Goal: Transaction & Acquisition: Purchase product/service

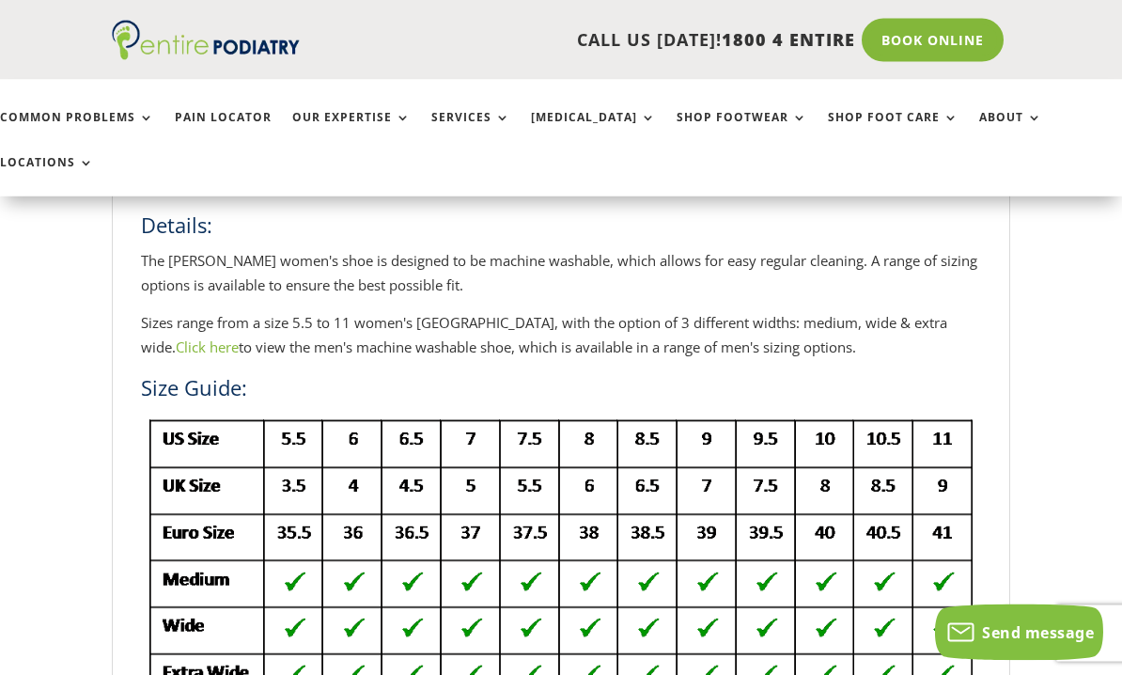
scroll to position [732, 0]
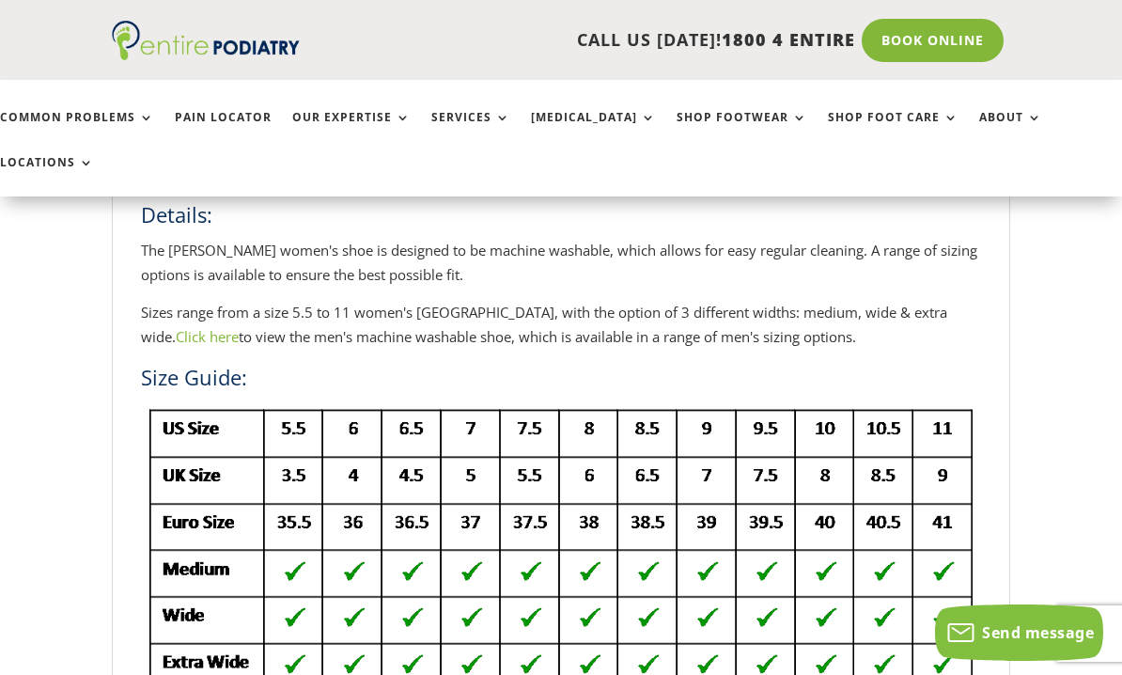
click at [75, 548] on div "Home / Brands / Dr Comfort Shoes / Dr Comfort – Marla Double Depth Women’s Shoe…" at bounding box center [561, 609] width 1122 height 2194
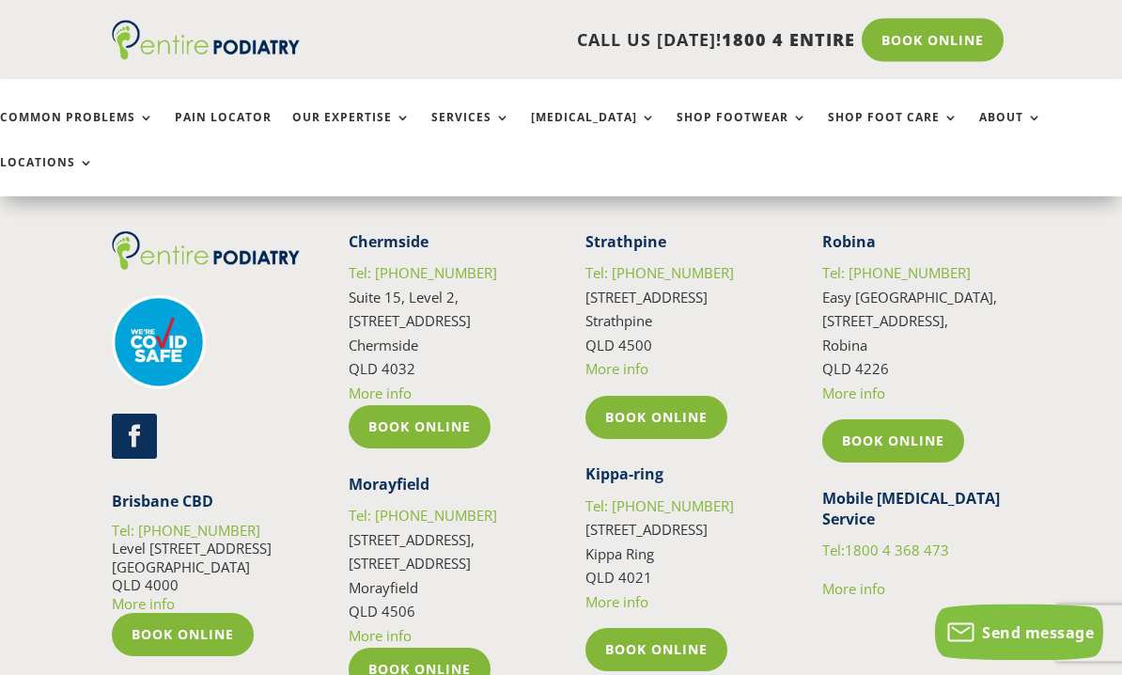
scroll to position [3518, 0]
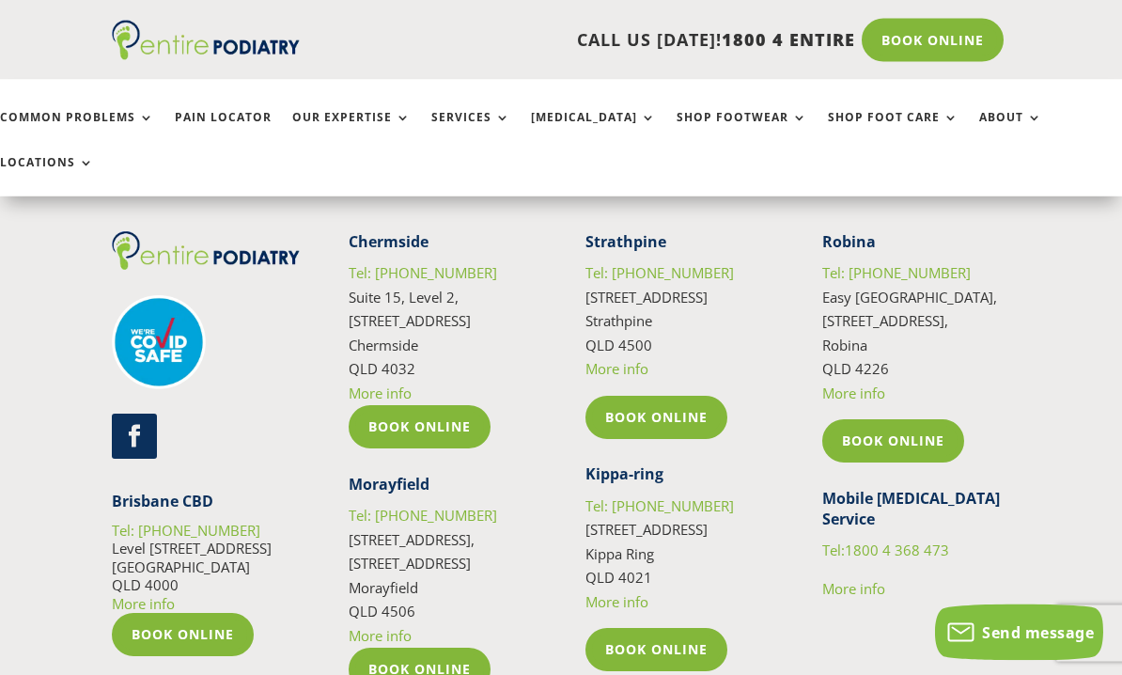
scroll to position [3485, 0]
click at [135, 594] on link "More info" at bounding box center [143, 603] width 63 height 19
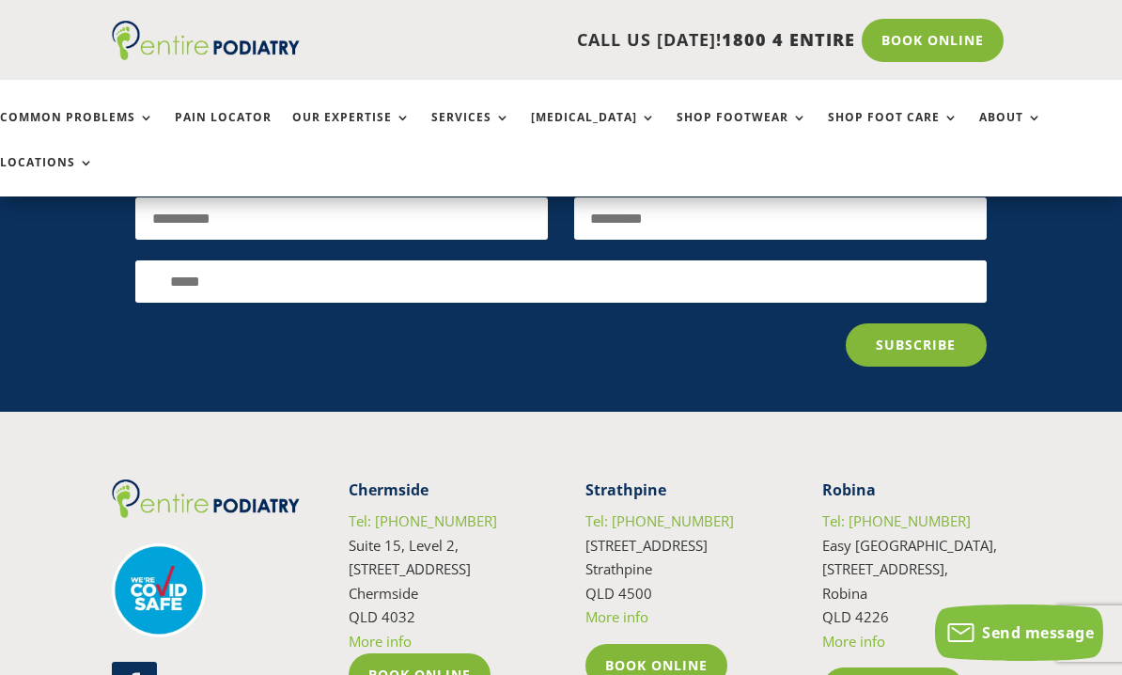
scroll to position [3235, 0]
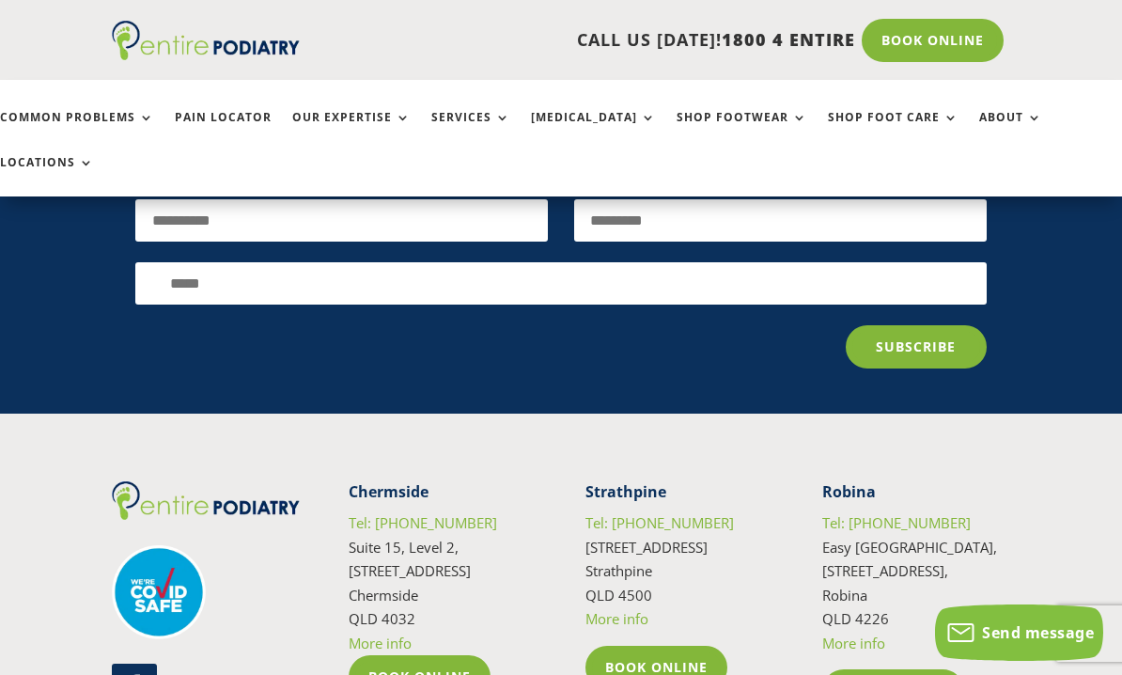
click at [368, 634] on link "More info" at bounding box center [380, 643] width 63 height 19
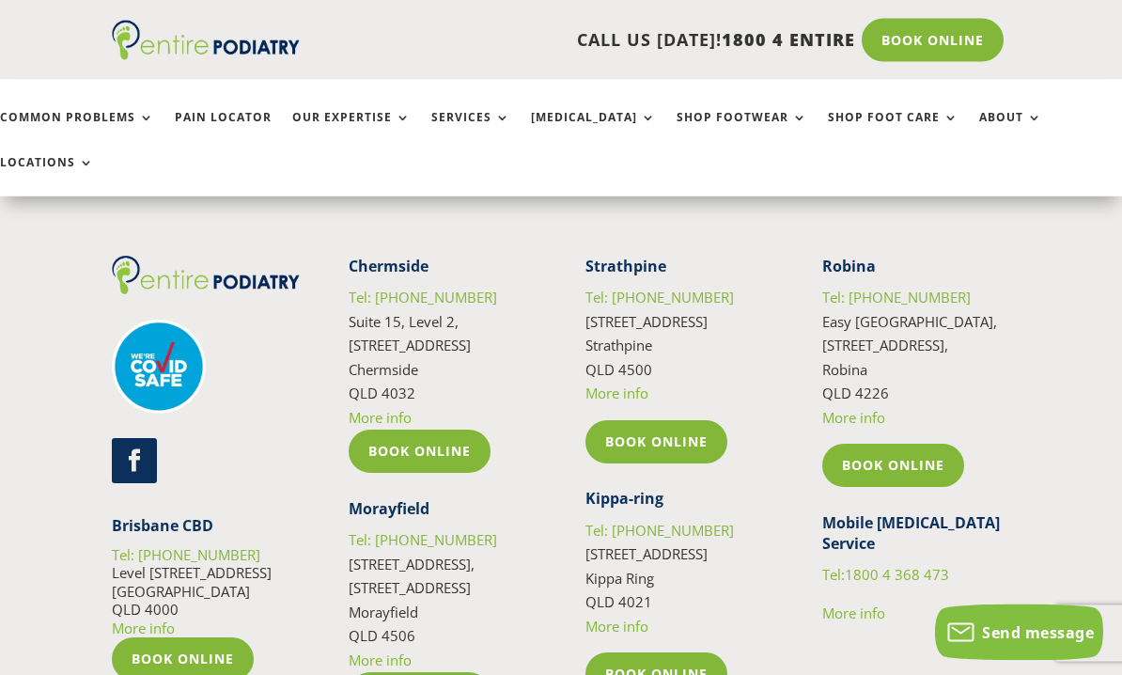
scroll to position [3463, 0]
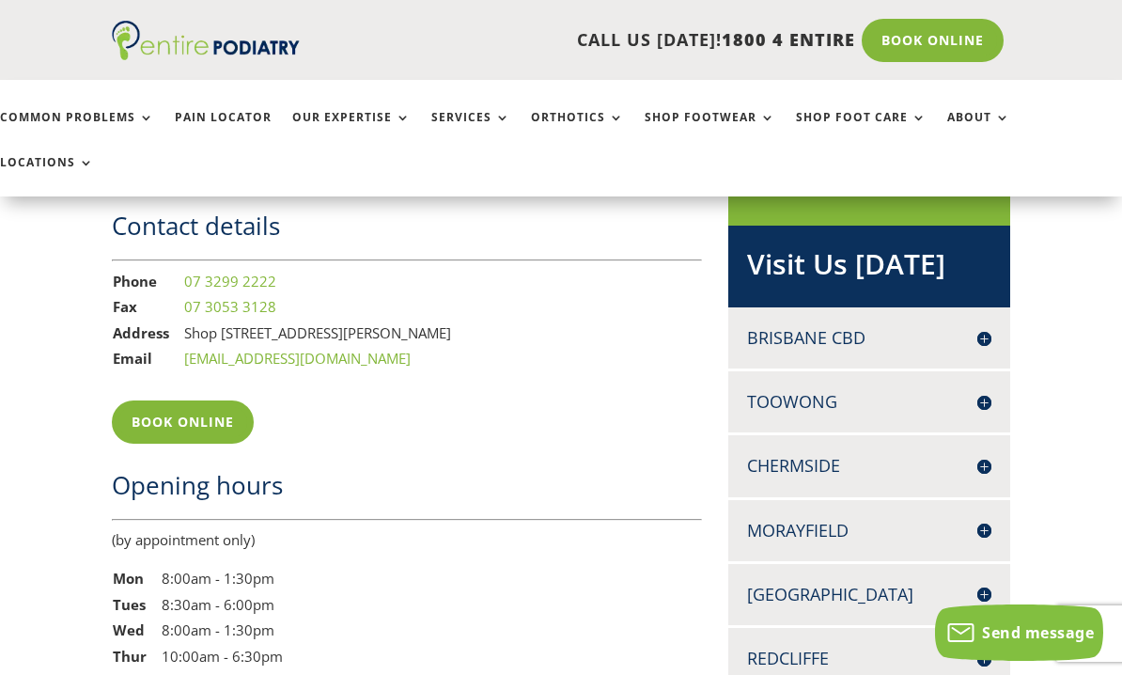
scroll to position [1230, 0]
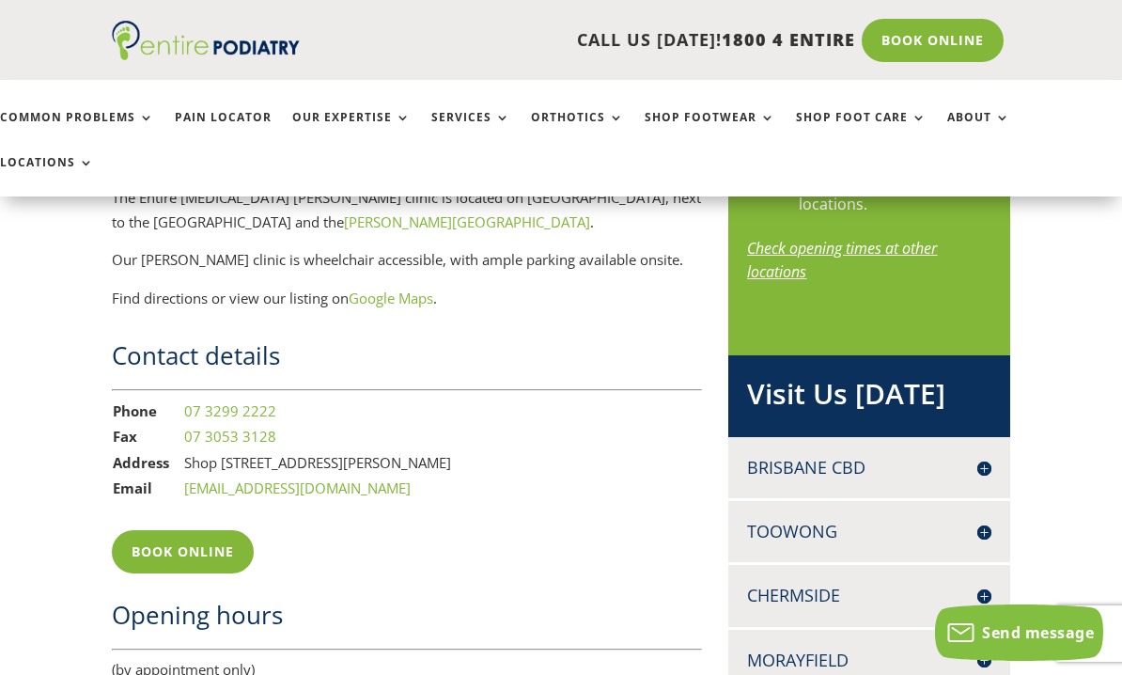
click at [827, 456] on h4 "Brisbane CBD" at bounding box center [868, 468] width 243 height 24
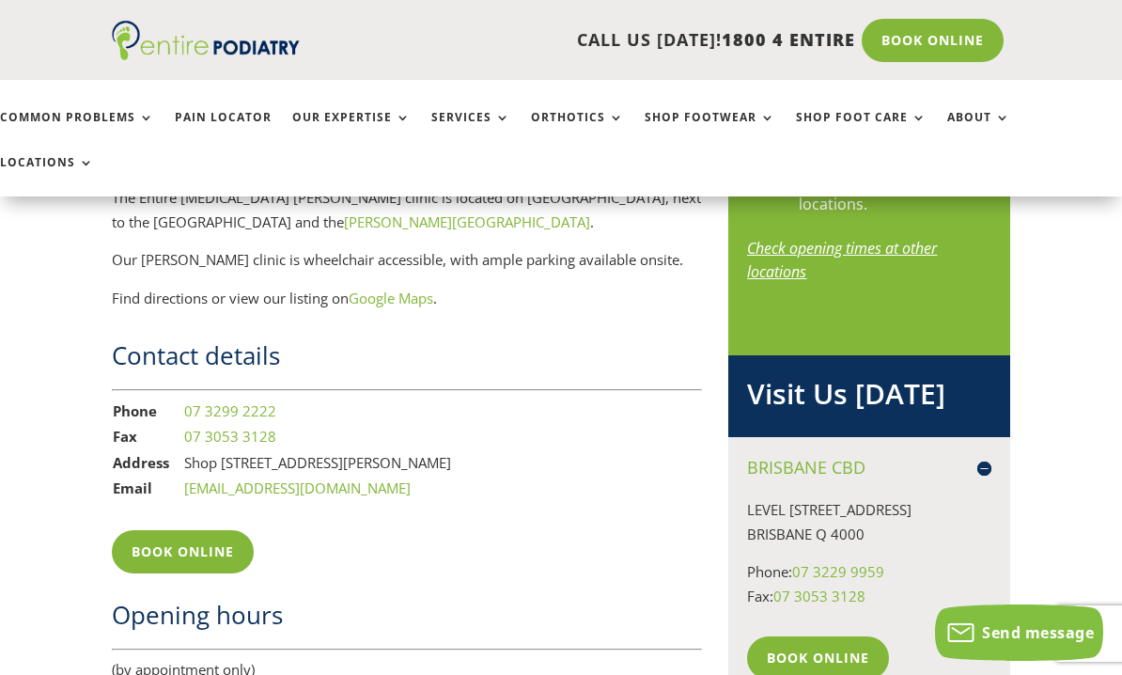
click at [782, 456] on h4 "Brisbane CBD" at bounding box center [868, 468] width 243 height 24
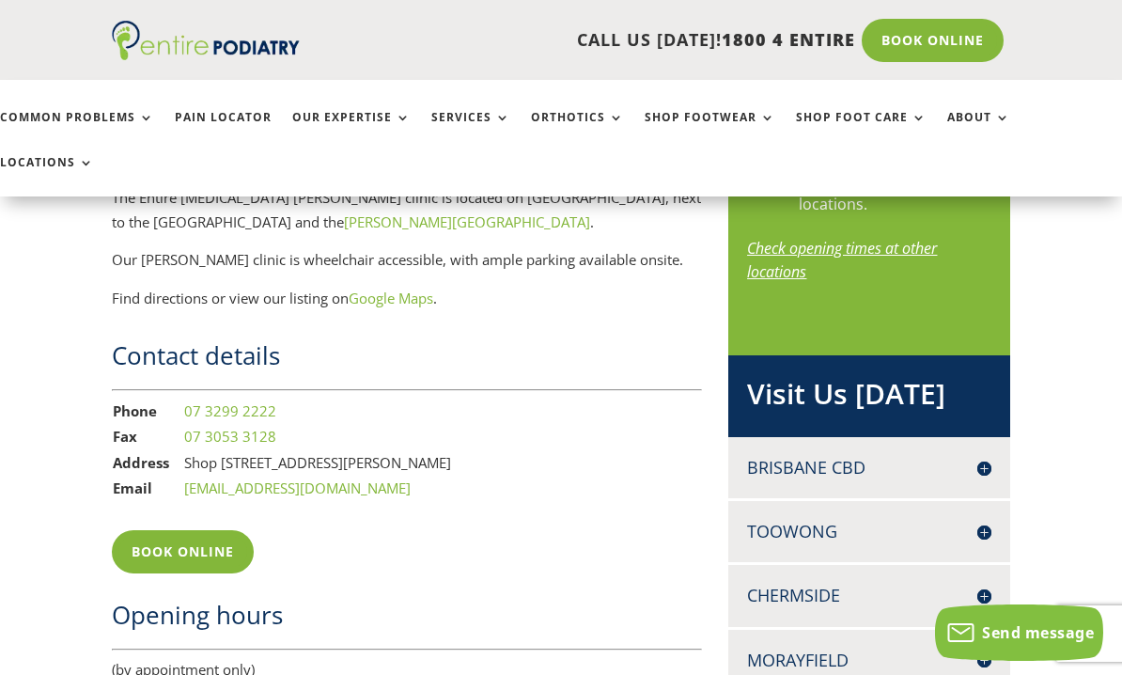
click at [784, 456] on h4 "Brisbane CBD" at bounding box center [868, 468] width 243 height 24
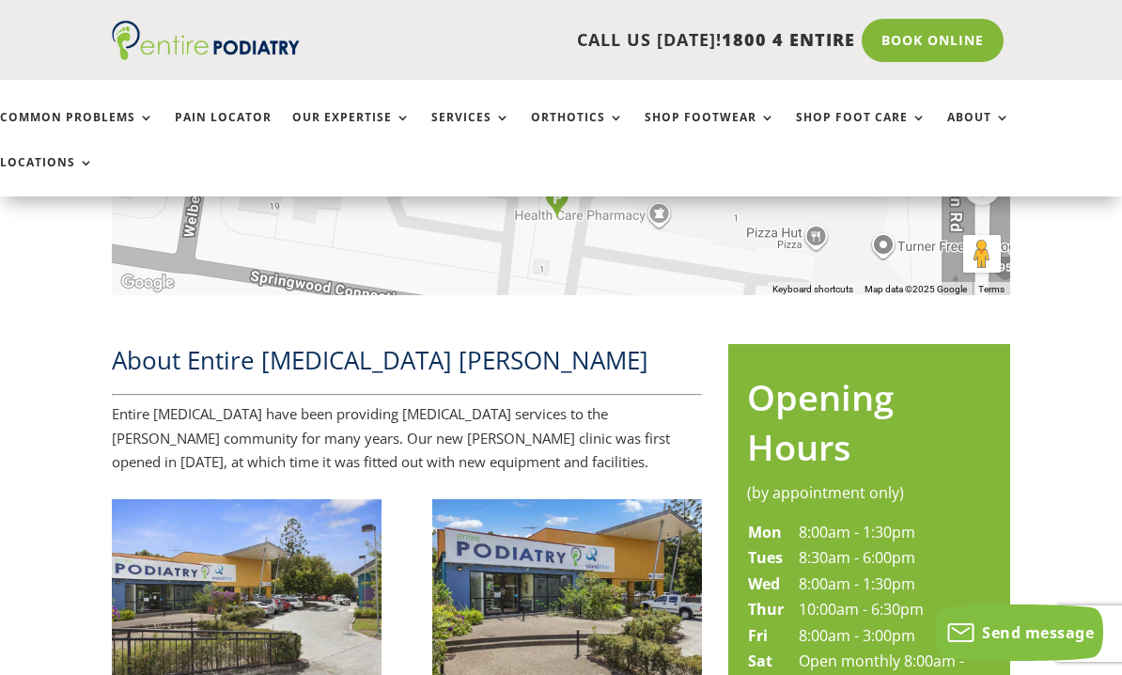
scroll to position [633, 0]
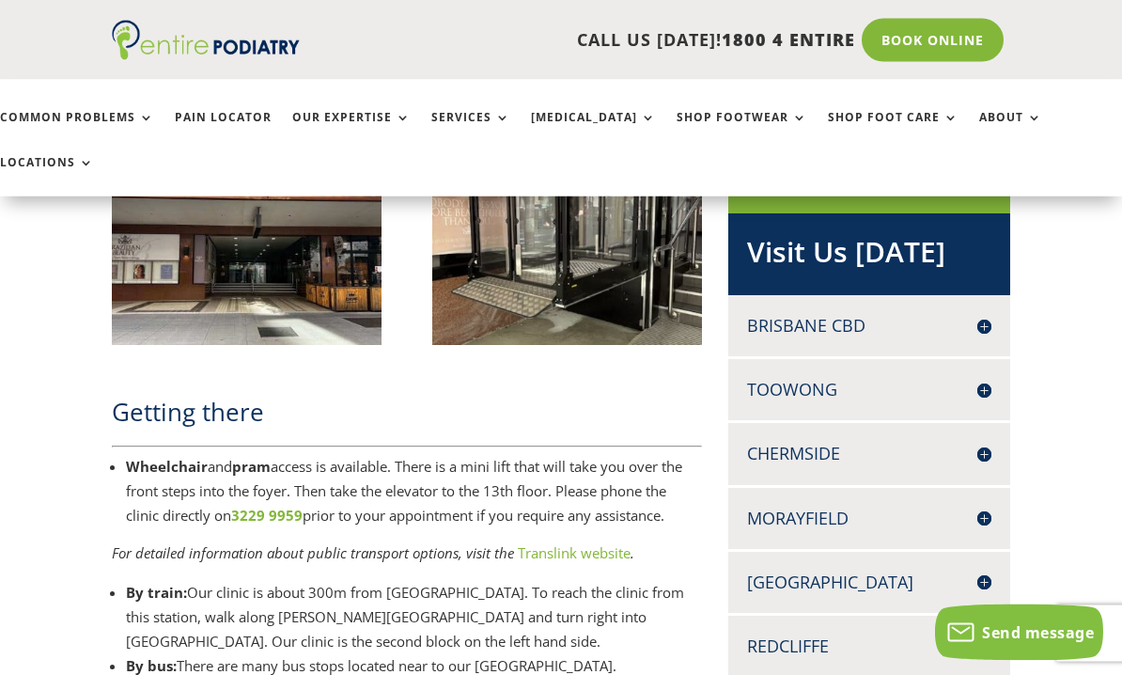
scroll to position [1320, 0]
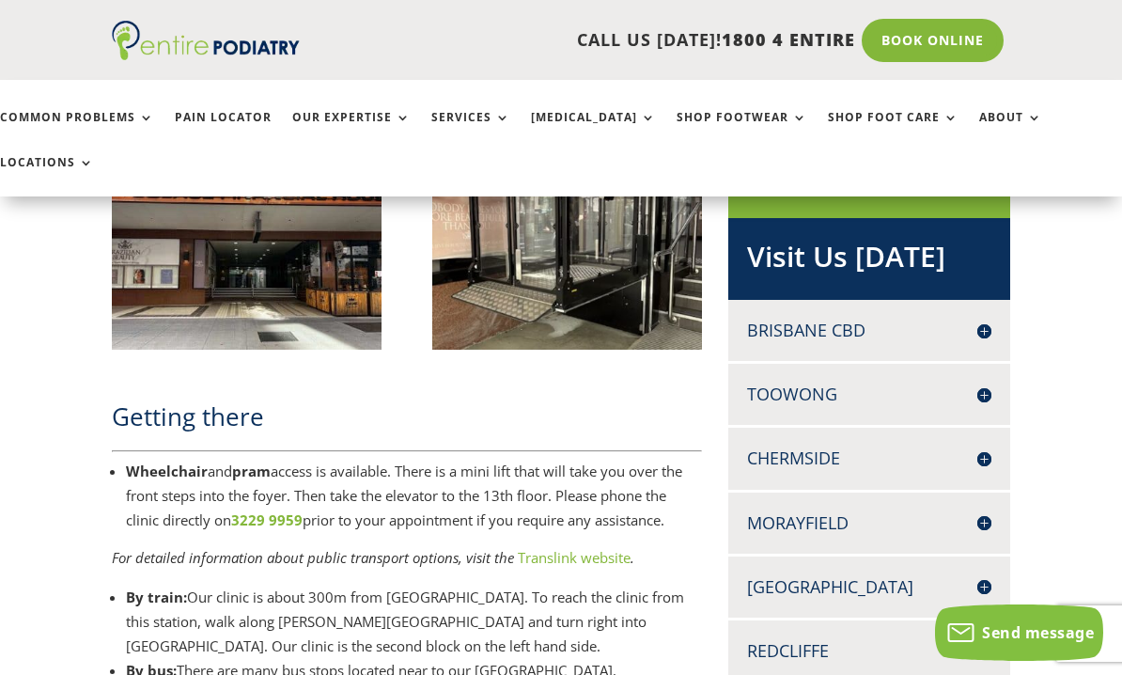
click at [793, 447] on h4 "Chermside" at bounding box center [868, 459] width 243 height 24
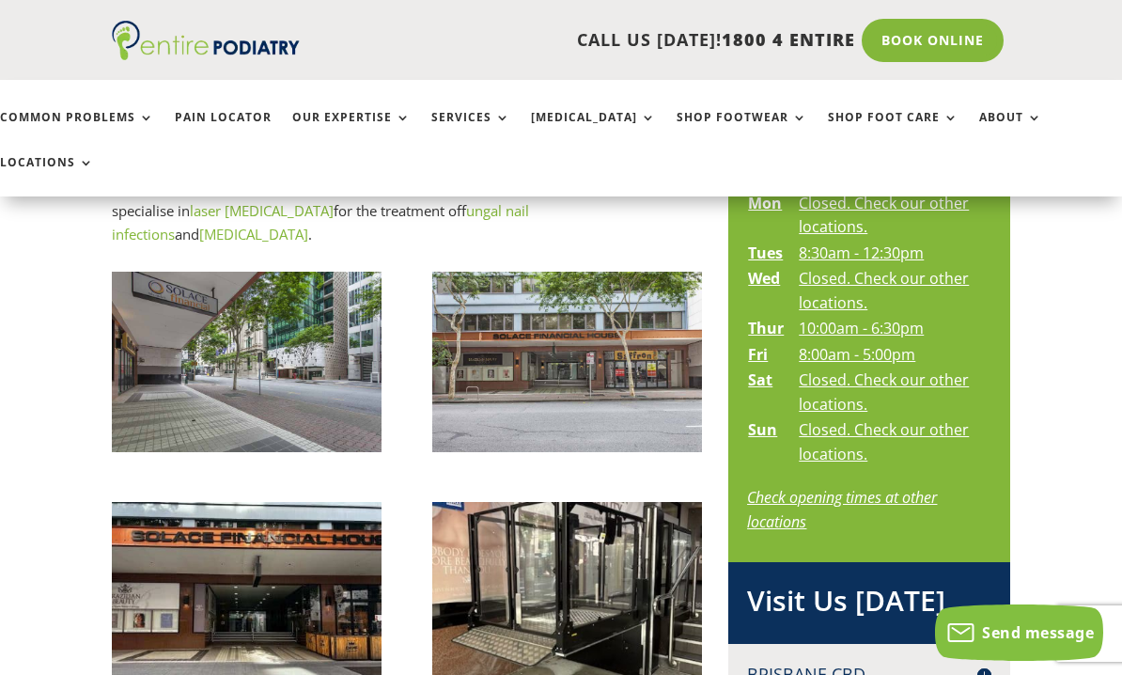
scroll to position [912, 0]
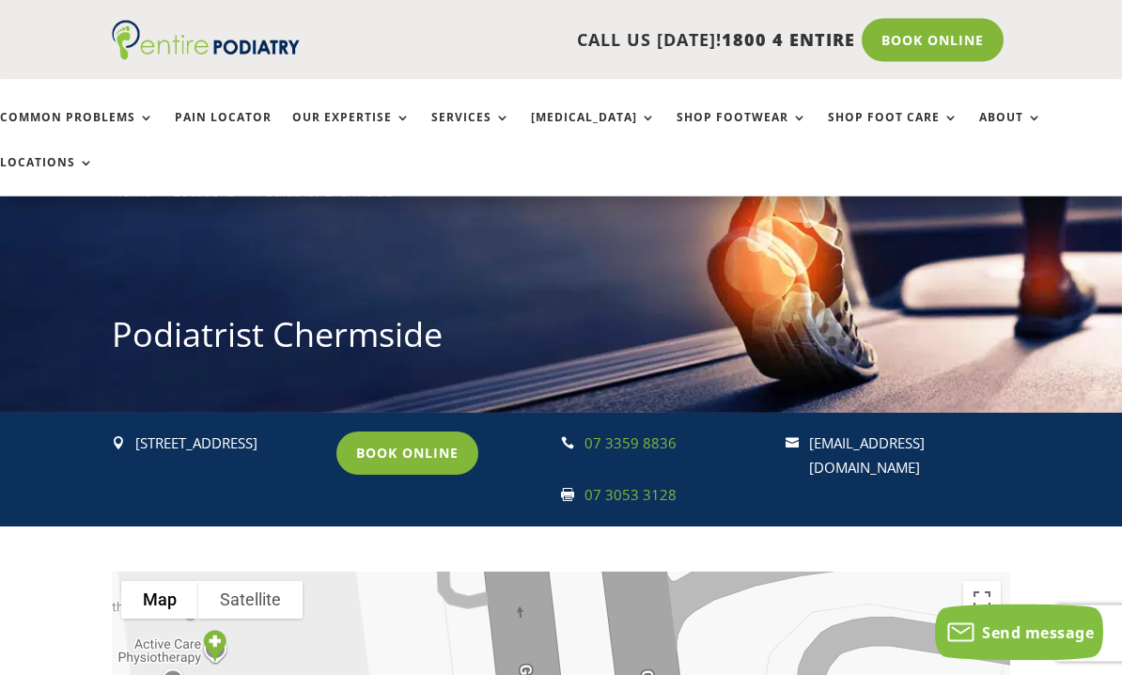
scroll to position [60, 0]
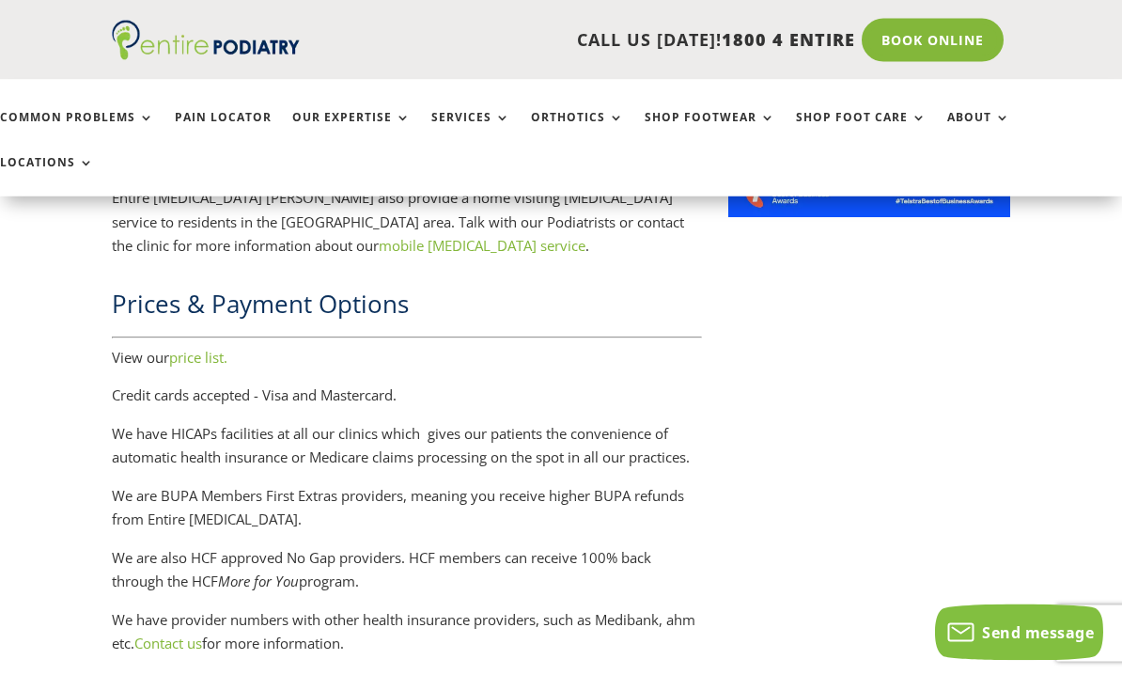
scroll to position [2712, 0]
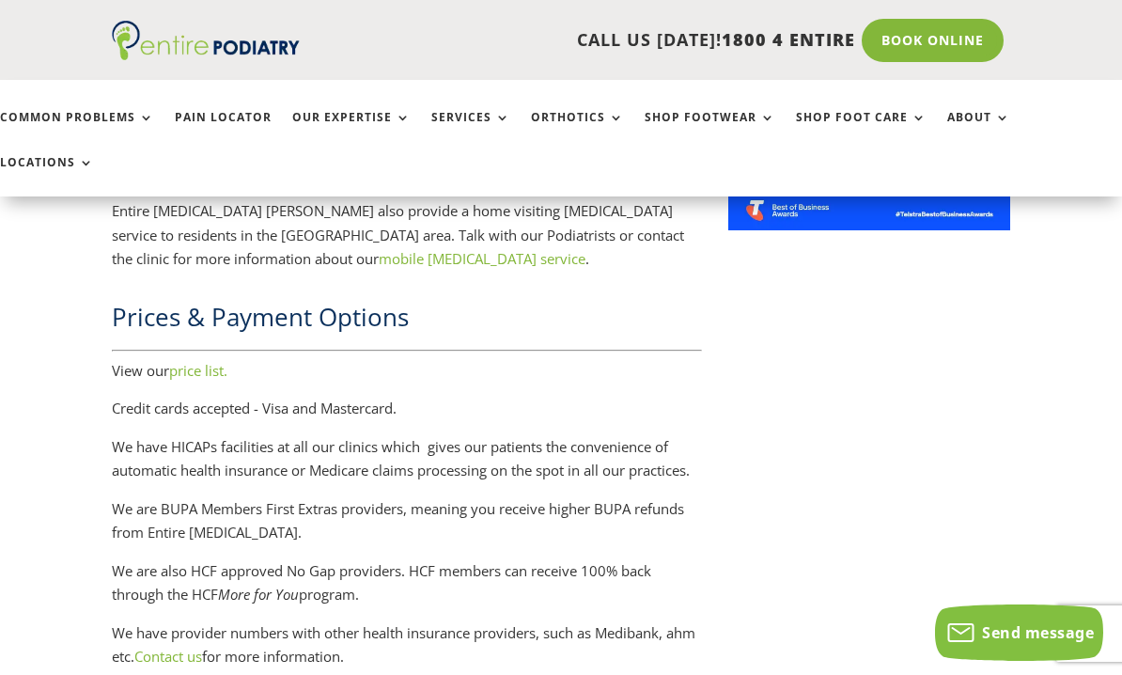
click at [180, 361] on link "price list." at bounding box center [198, 370] width 58 height 19
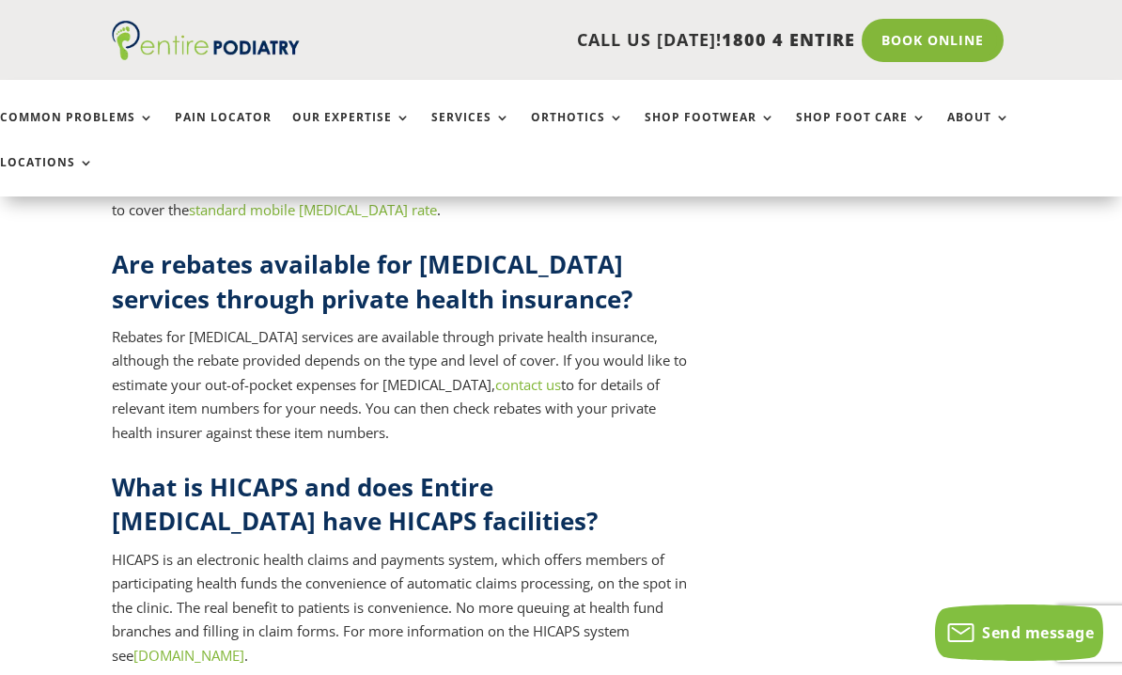
scroll to position [8095, 0]
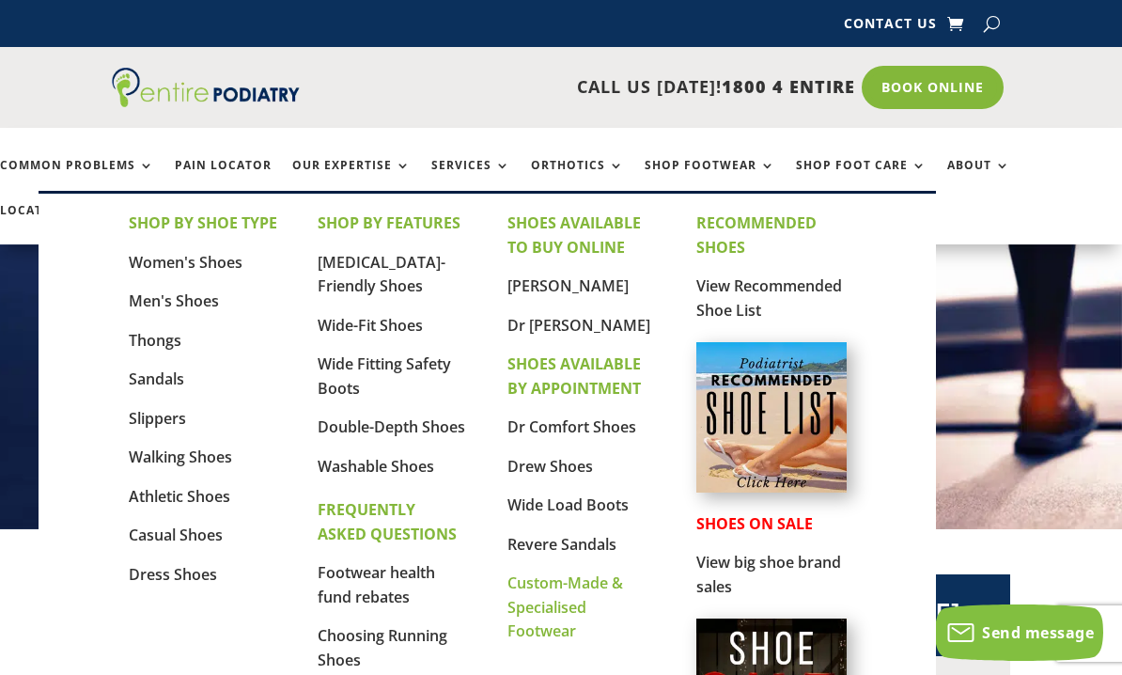
click at [553, 605] on link "Custom-Made & Specialised Footwear" at bounding box center [566, 606] width 116 height 69
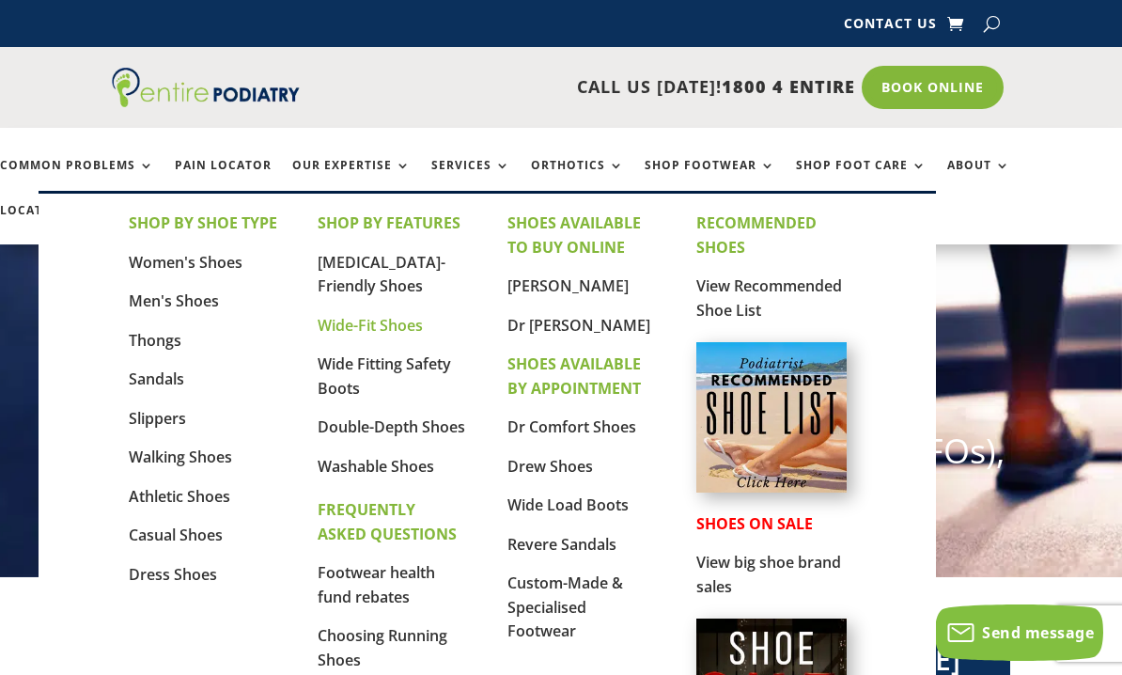
click at [330, 327] on link "Wide-Fit Shoes" at bounding box center [370, 325] width 105 height 21
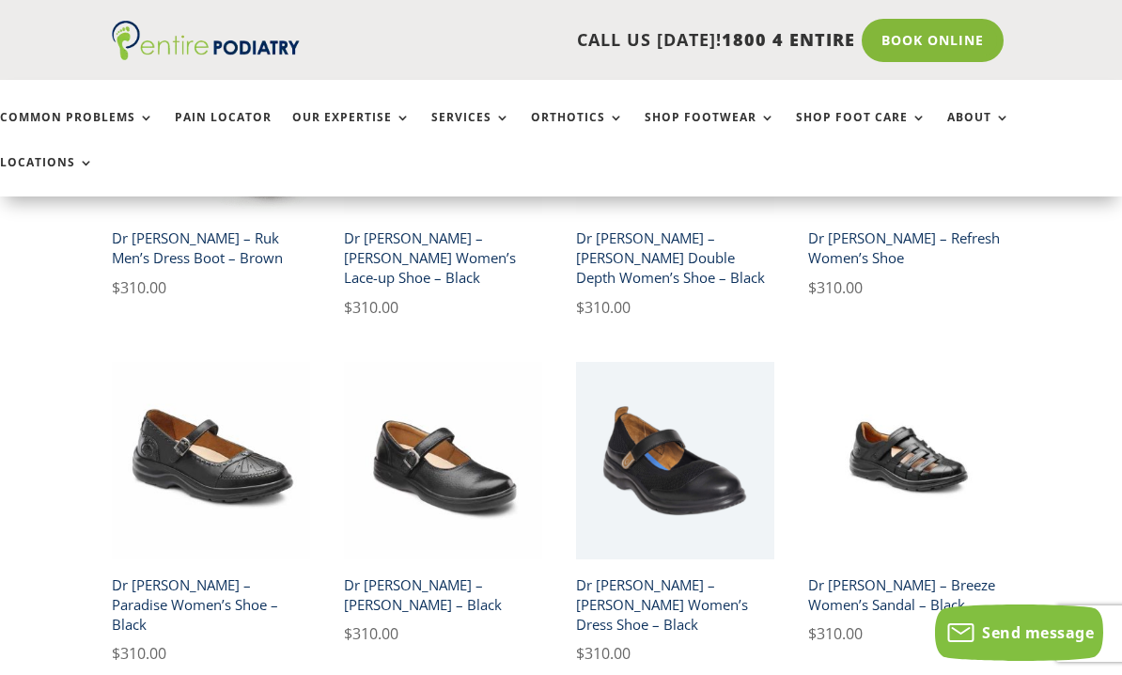
scroll to position [2663, 0]
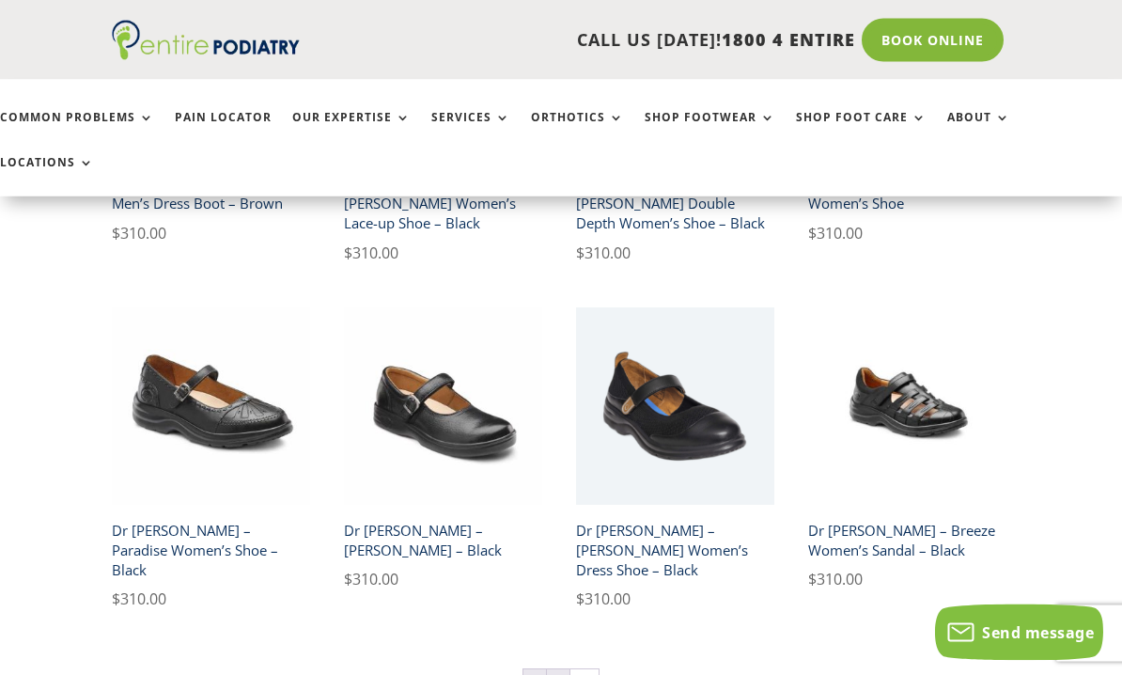
click at [556, 670] on link "2" at bounding box center [558, 684] width 23 height 28
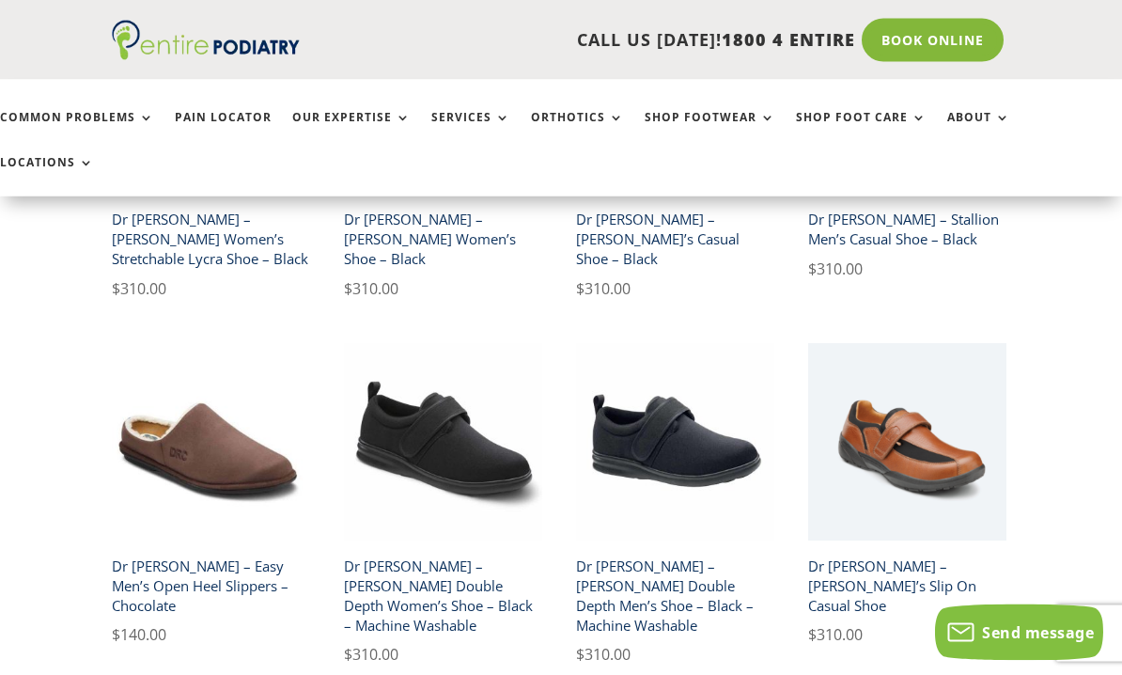
scroll to position [658, 0]
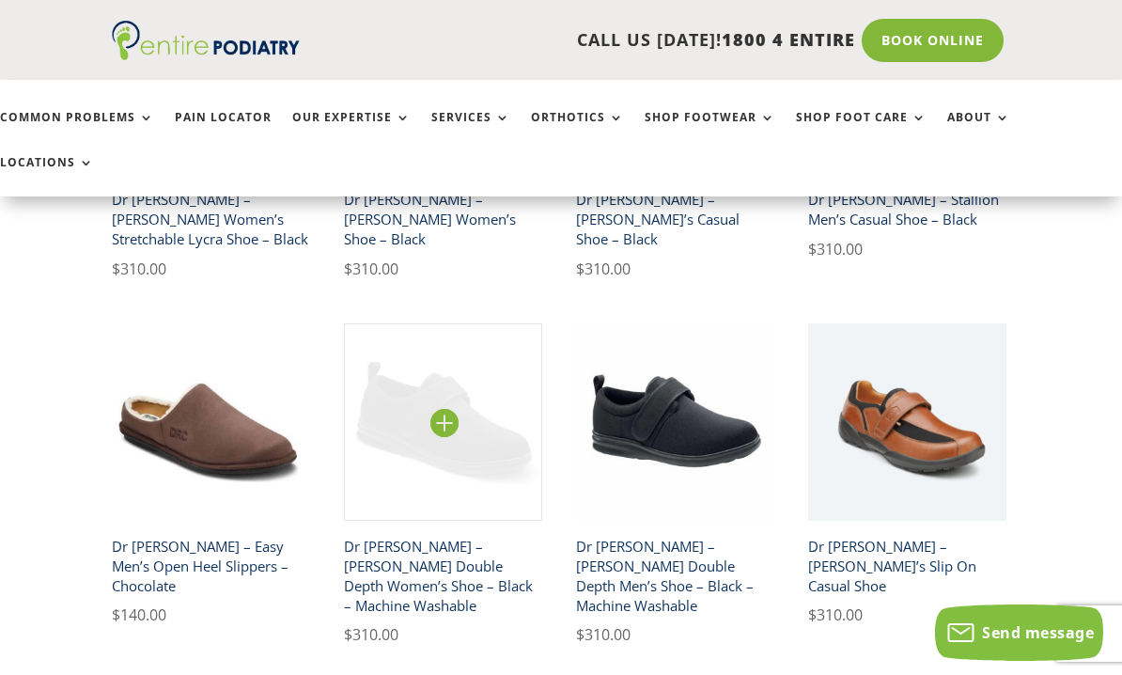
click at [384, 382] on img at bounding box center [443, 422] width 198 height 198
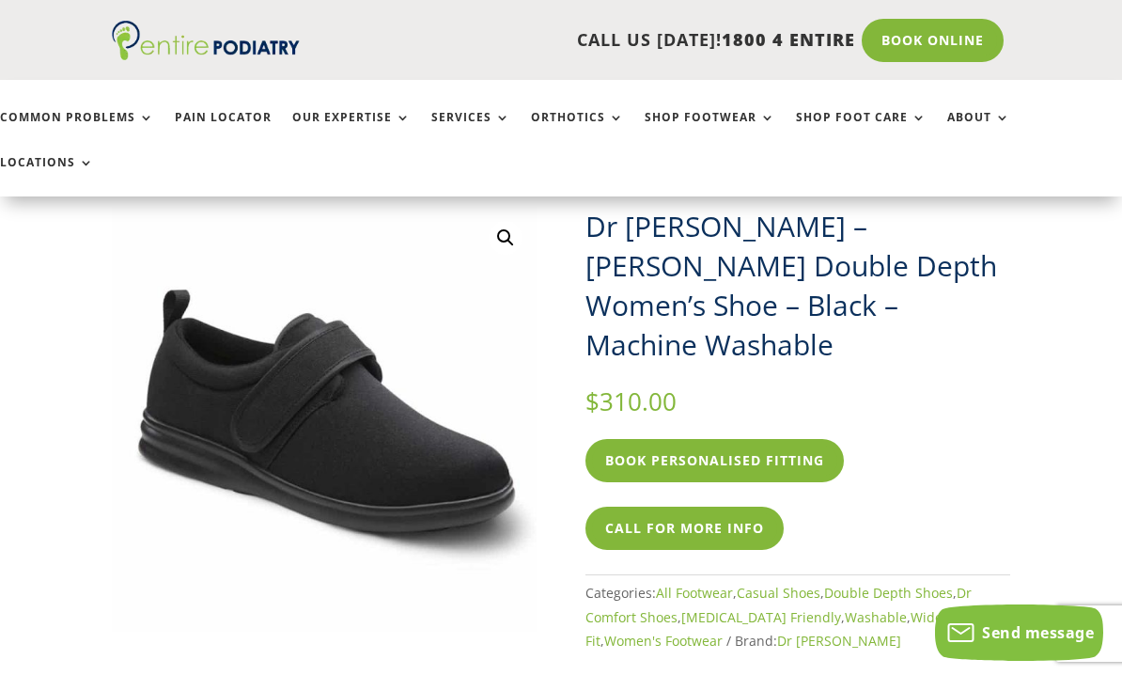
scroll to position [174, 0]
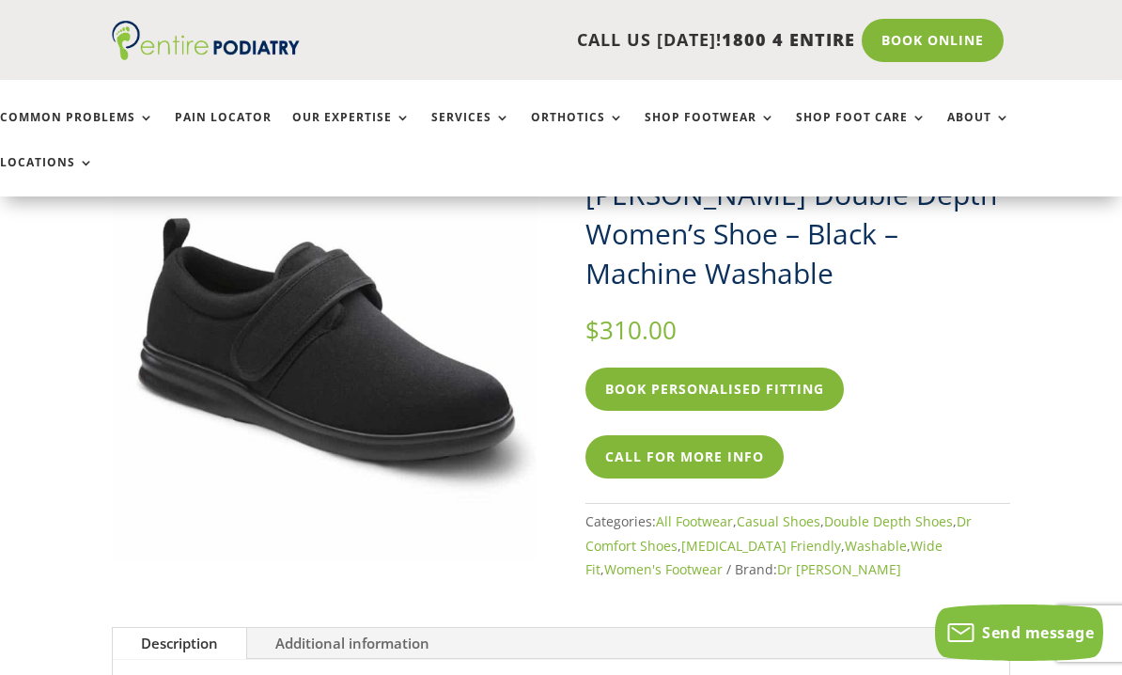
click at [286, 628] on link "Additional information" at bounding box center [352, 644] width 211 height 32
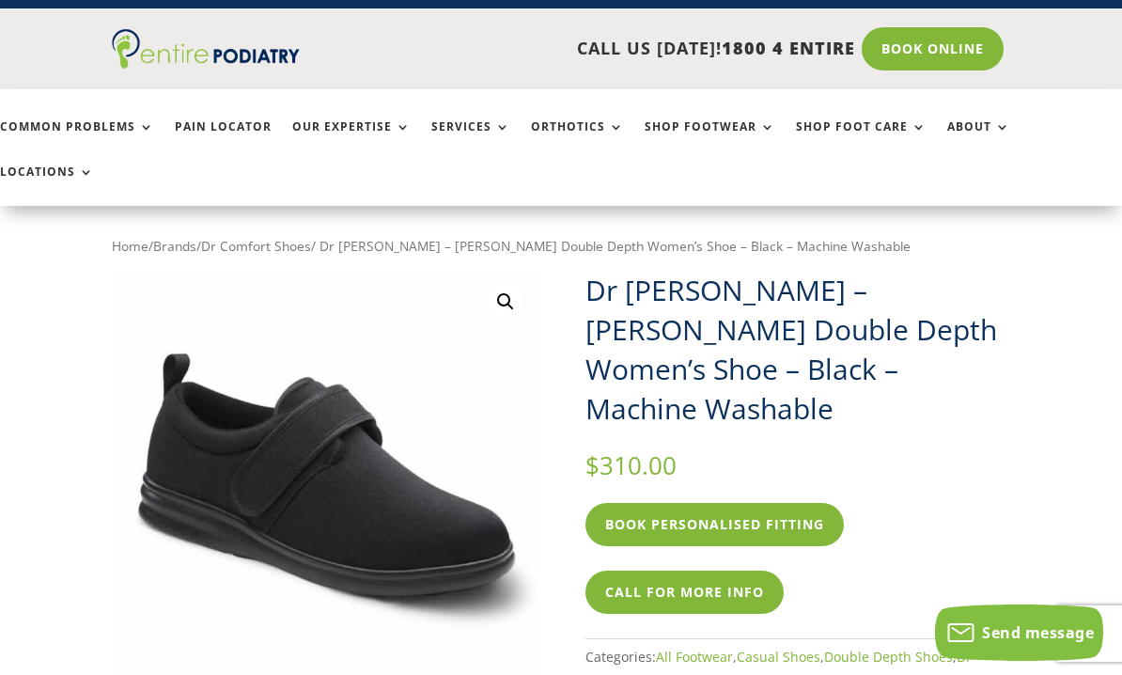
scroll to position [0, 0]
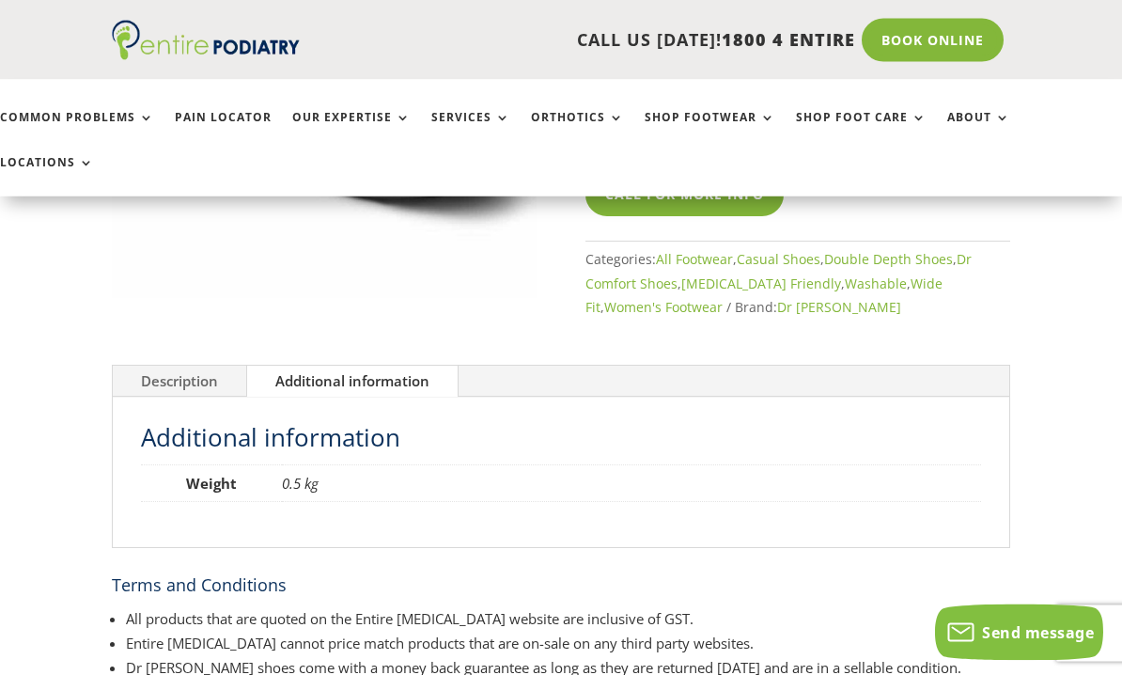
click at [144, 367] on link "Description" at bounding box center [179, 383] width 133 height 32
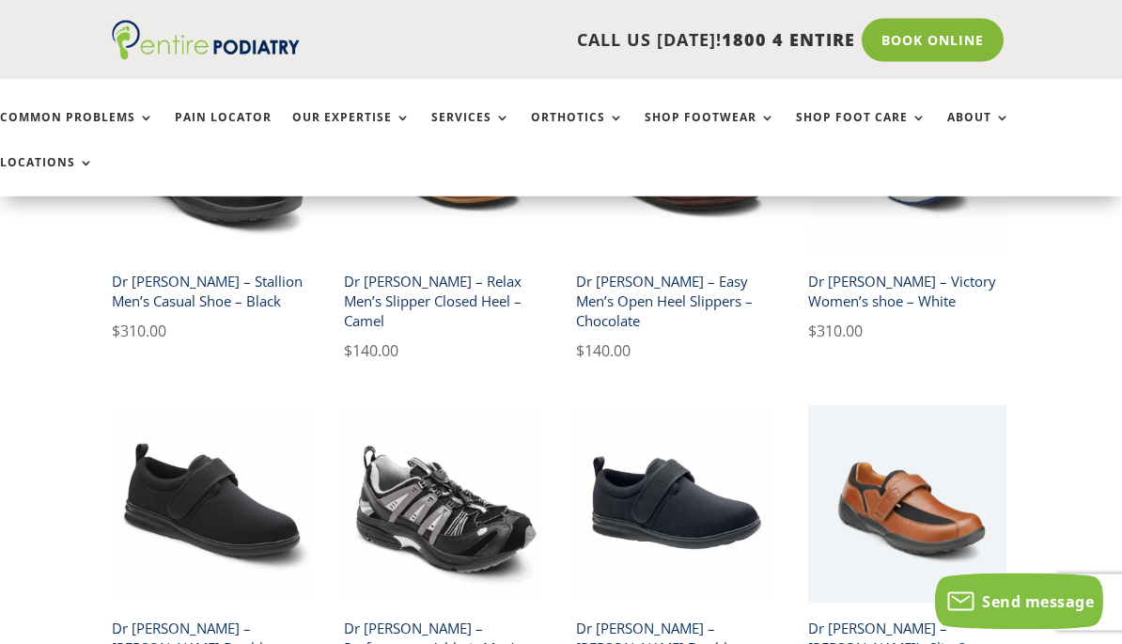
scroll to position [2641, 0]
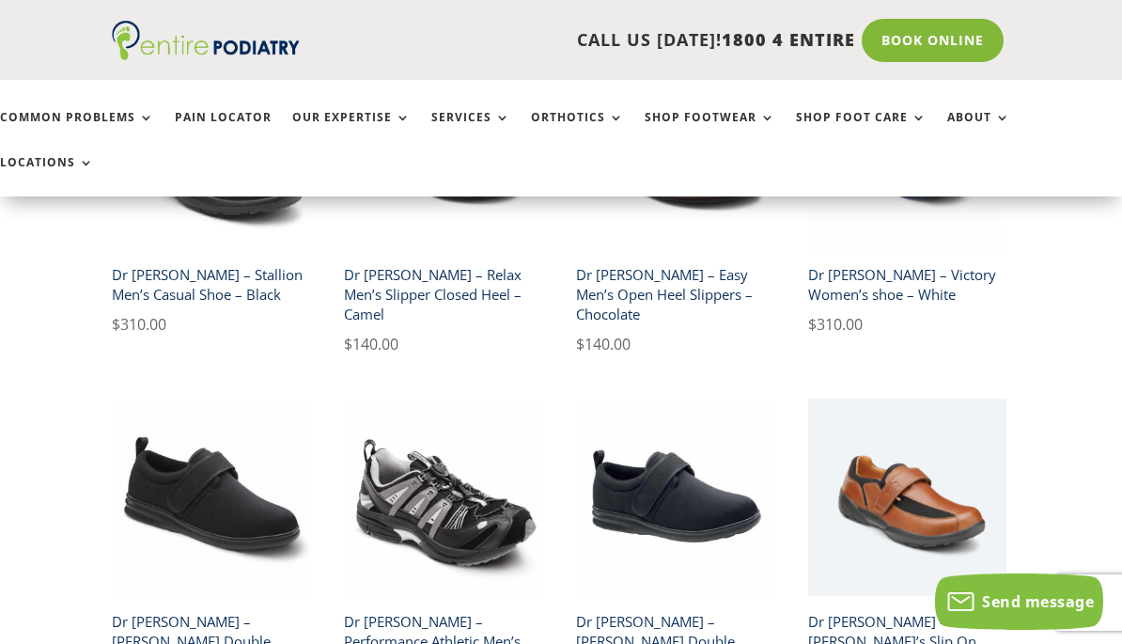
click at [167, 604] on h2 "Dr Comfort – Marla Double Depth Women’s Shoe – Black – Machine Washable" at bounding box center [211, 650] width 198 height 93
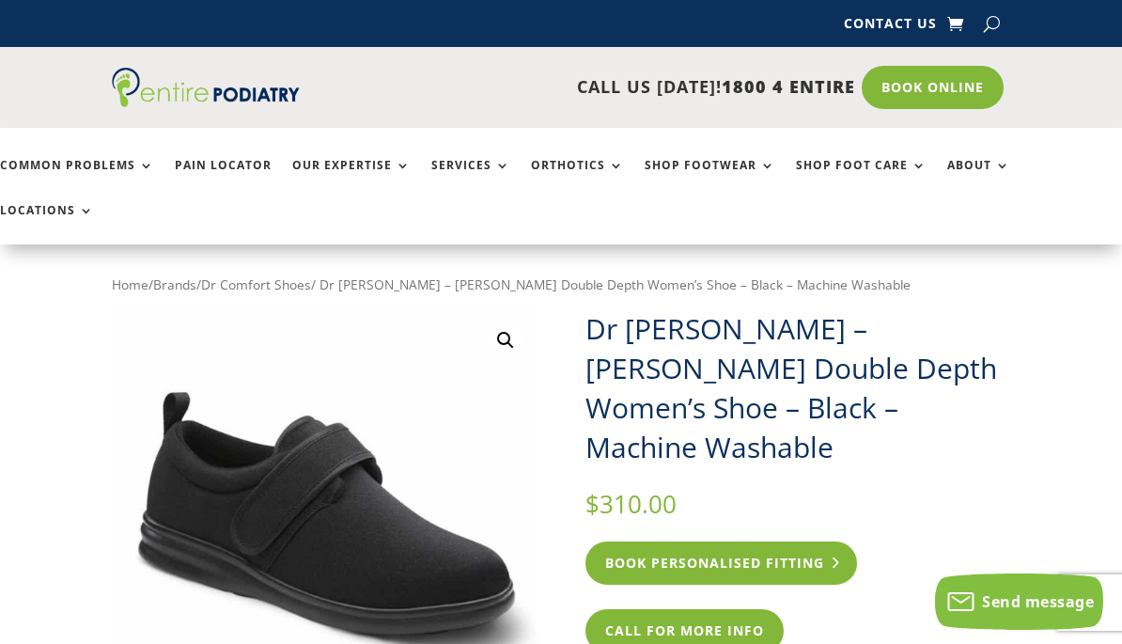
click at [660, 541] on link "Book Personalised Fitting" at bounding box center [722, 562] width 272 height 43
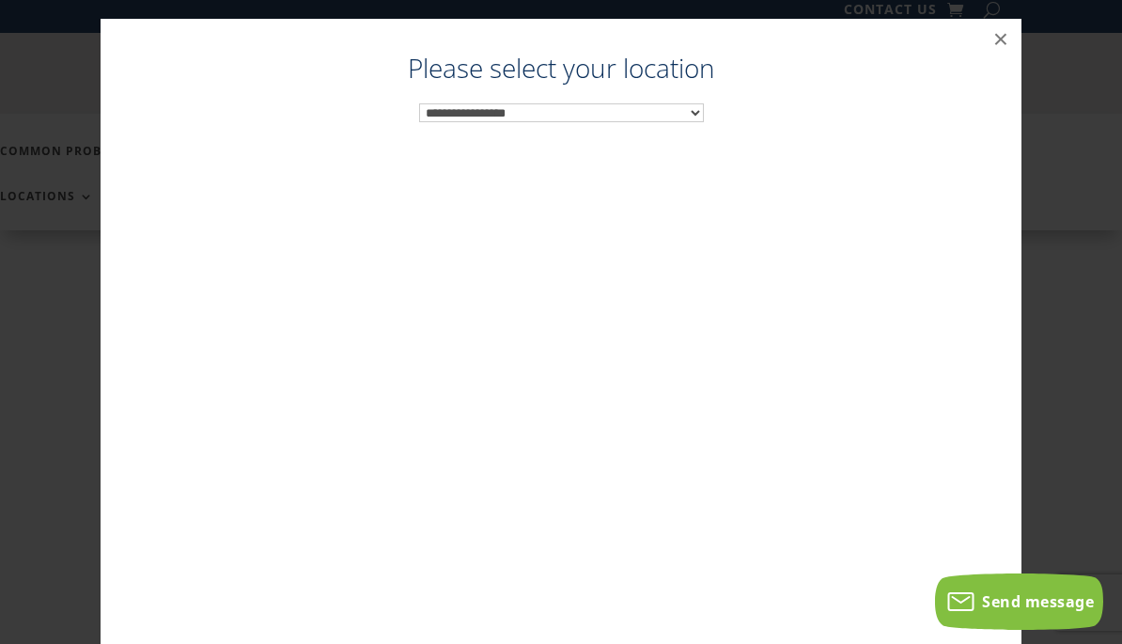
scroll to position [19, 0]
click at [436, 120] on select "**********" at bounding box center [561, 112] width 285 height 19
click at [1005, 44] on button "×" at bounding box center [1000, 39] width 41 height 41
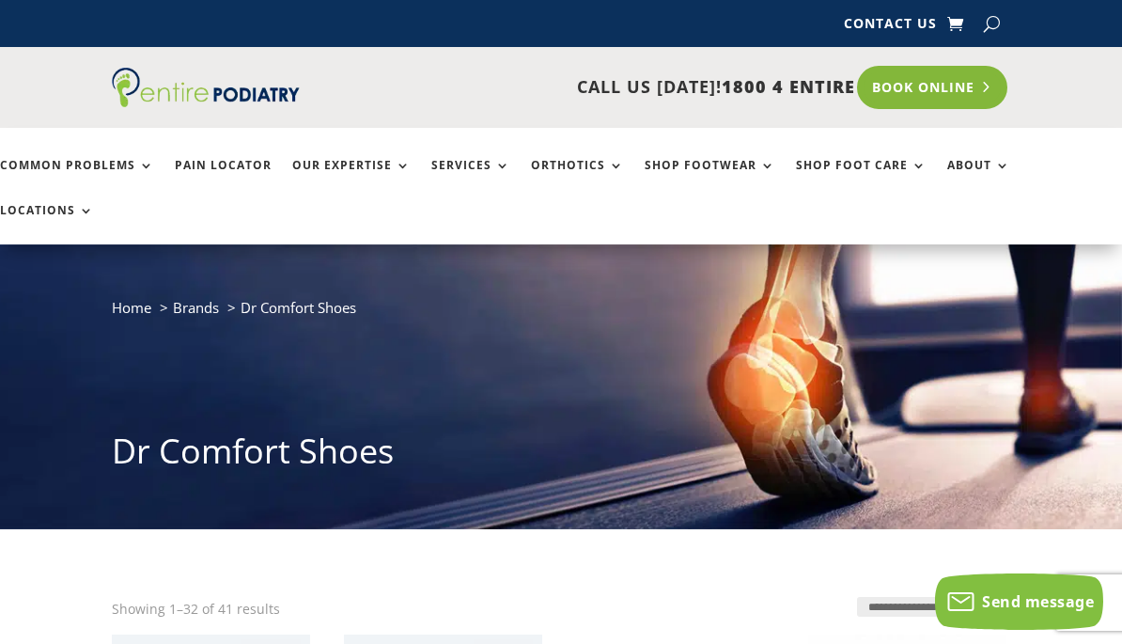
click at [911, 85] on link "Book Online" at bounding box center [932, 87] width 151 height 43
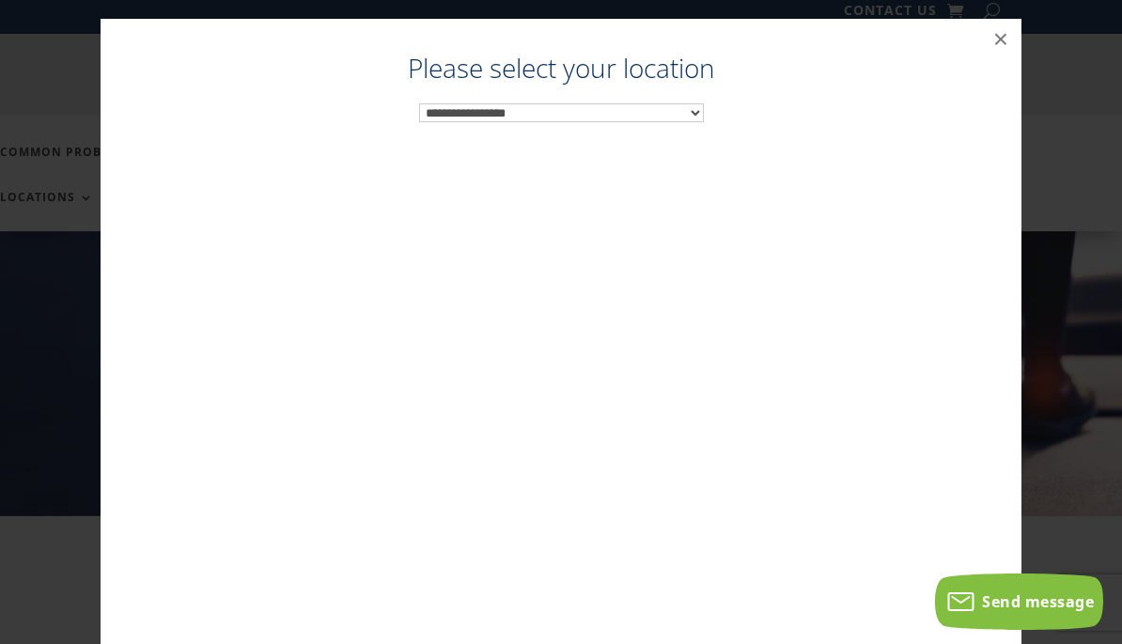
scroll to position [19, 0]
click at [468, 118] on select "**********" at bounding box center [561, 112] width 285 height 19
click at [1006, 41] on button "×" at bounding box center [1000, 39] width 41 height 41
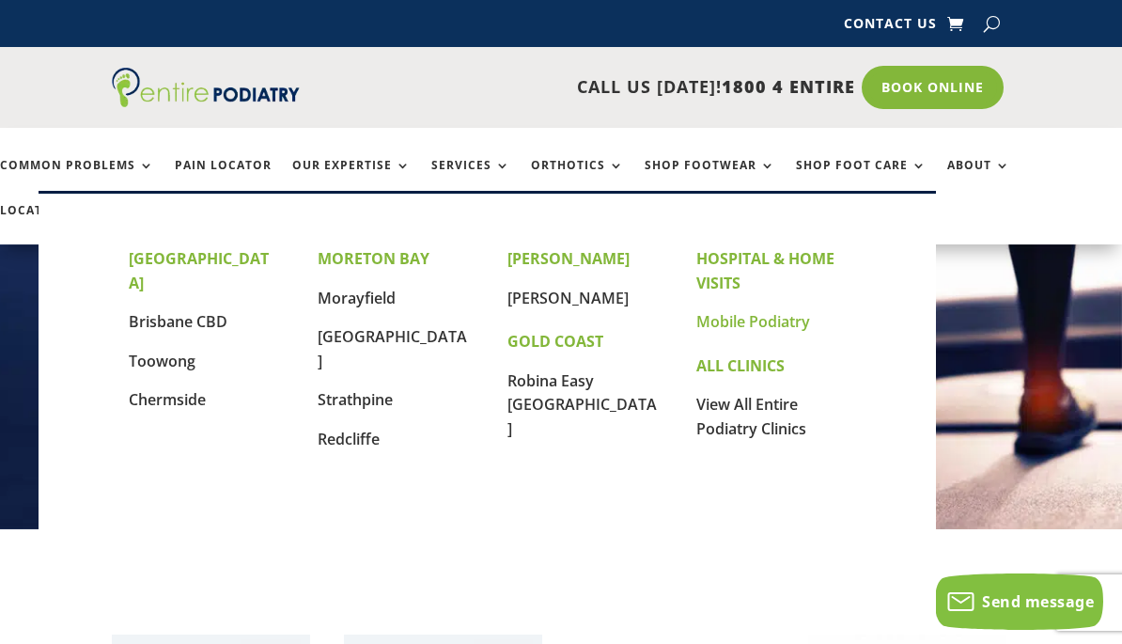
click at [729, 328] on link "Mobile Podiatry" at bounding box center [754, 321] width 114 height 21
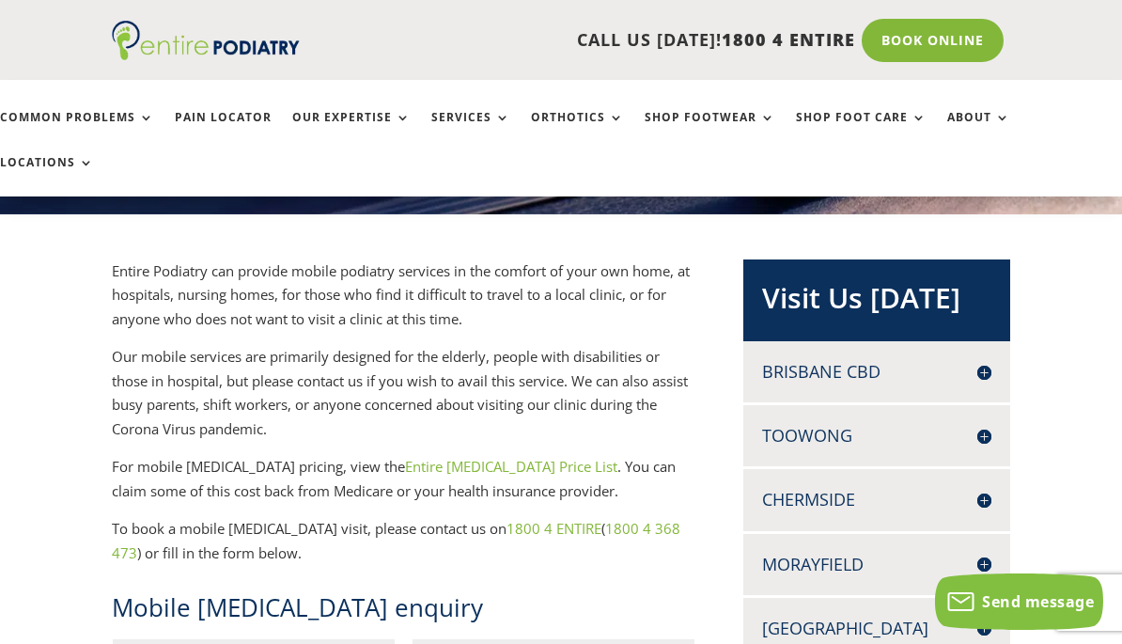
scroll to position [314, 0]
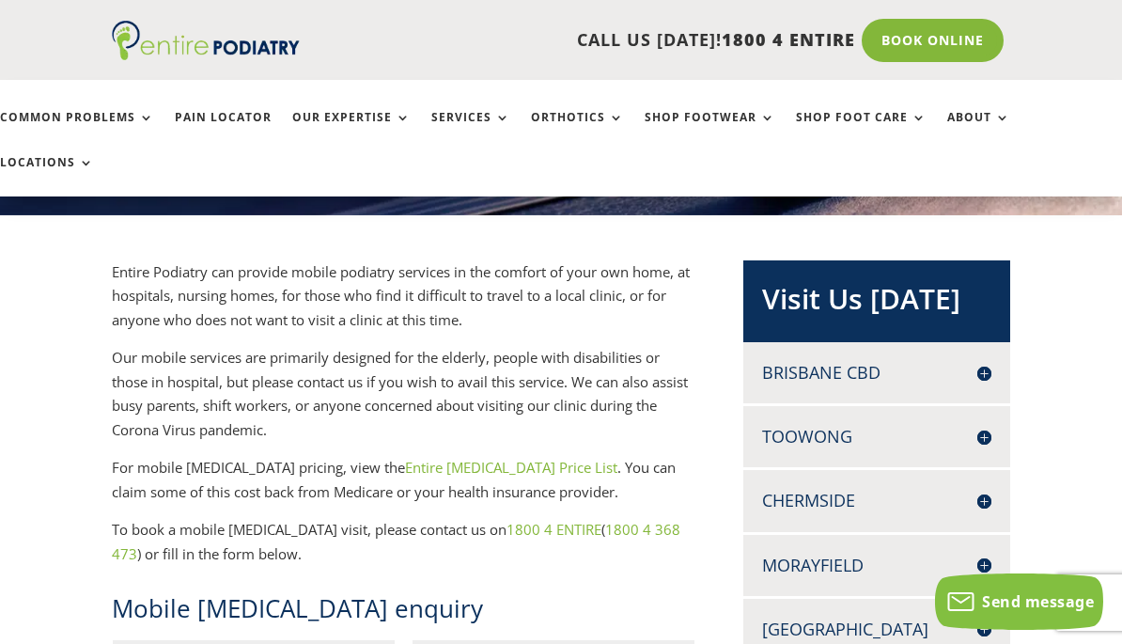
click at [431, 458] on link "Entire [MEDICAL_DATA] Price List" at bounding box center [511, 467] width 212 height 19
